Goal: Information Seeking & Learning: Find specific fact

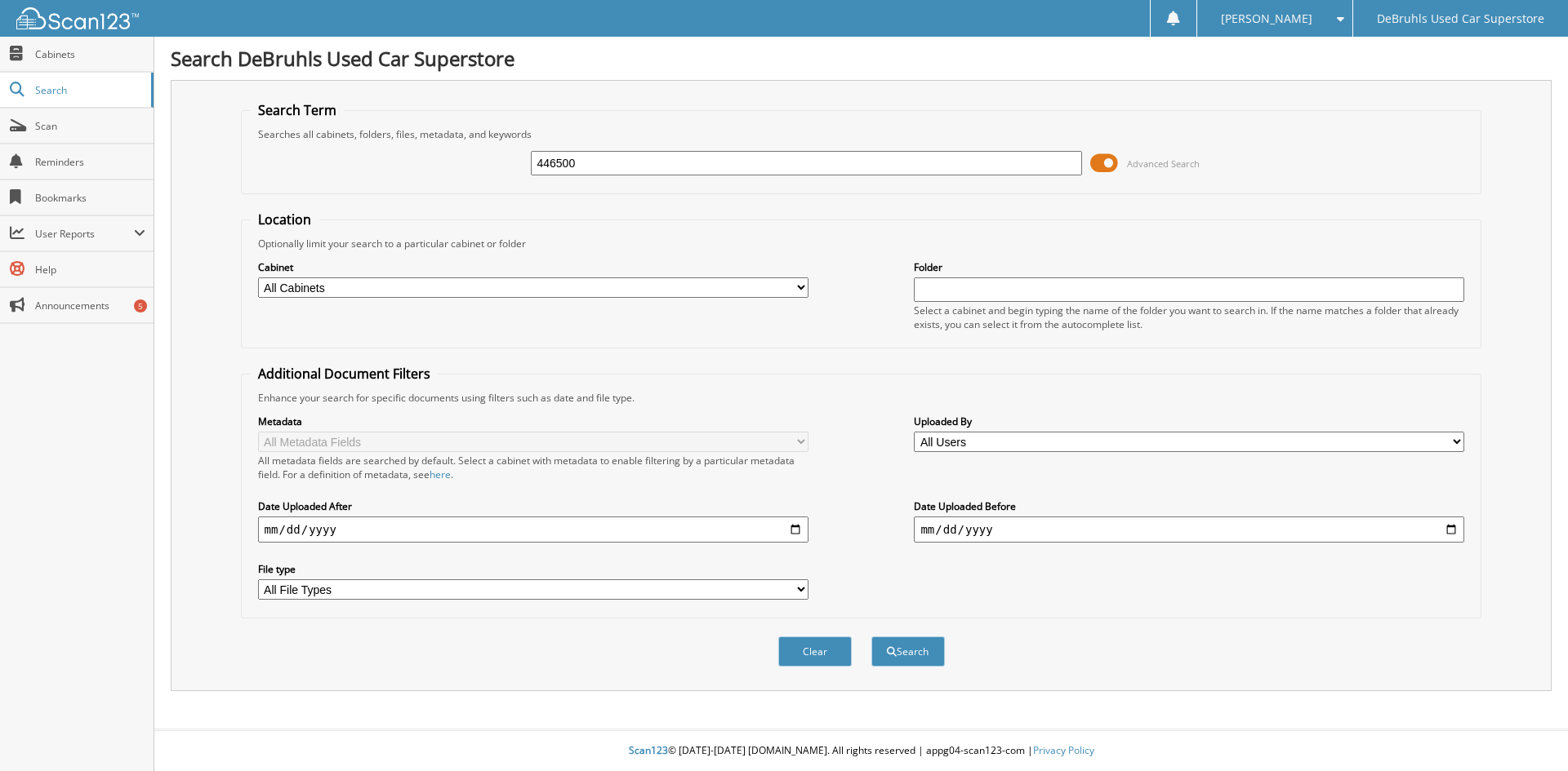
type input "446500"
click at [872, 637] on button "Search" at bounding box center [908, 652] width 73 height 30
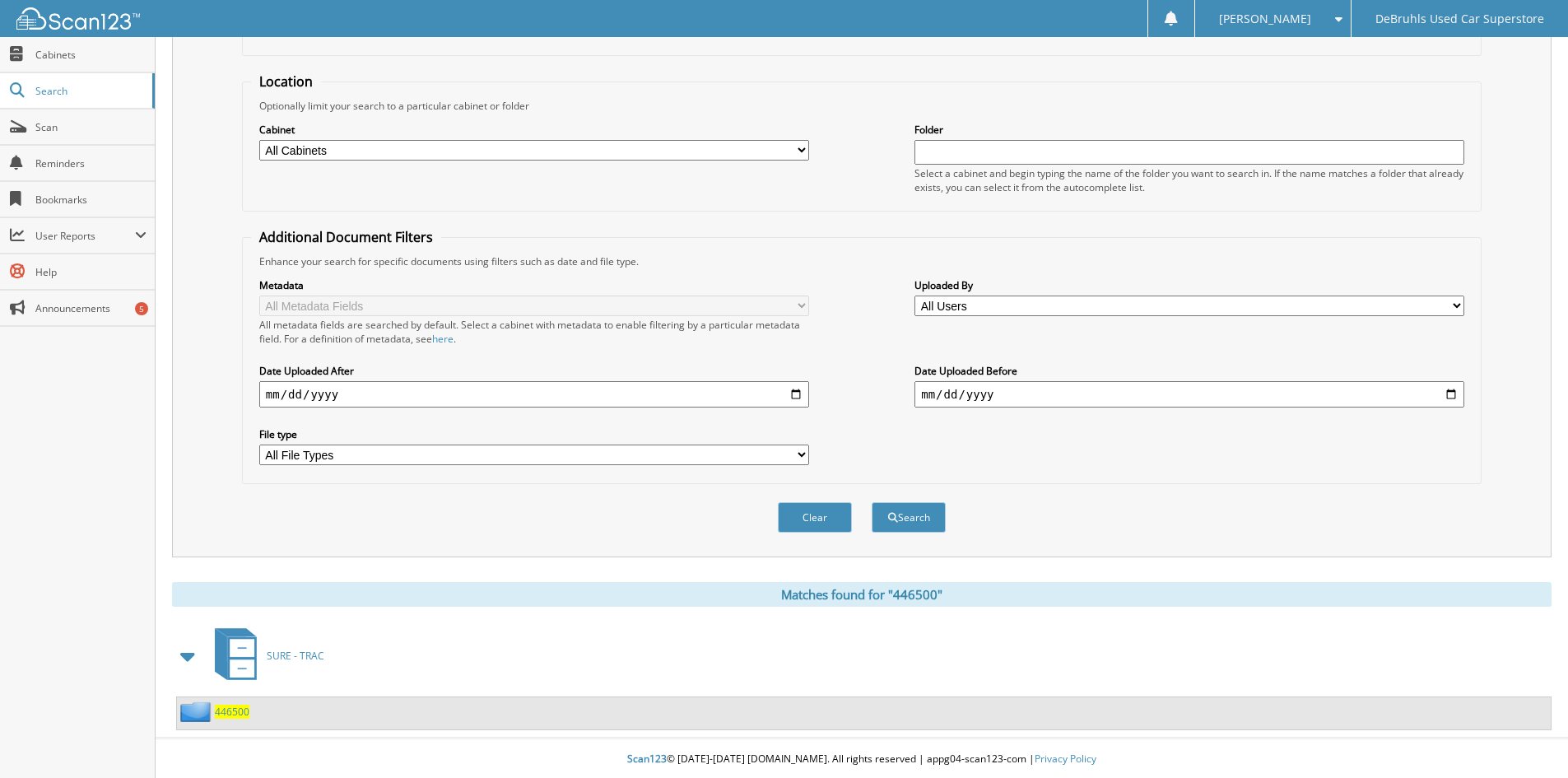
scroll to position [142, 0]
click at [227, 708] on span "446500" at bounding box center [231, 710] width 35 height 14
